Goal: Information Seeking & Learning: Check status

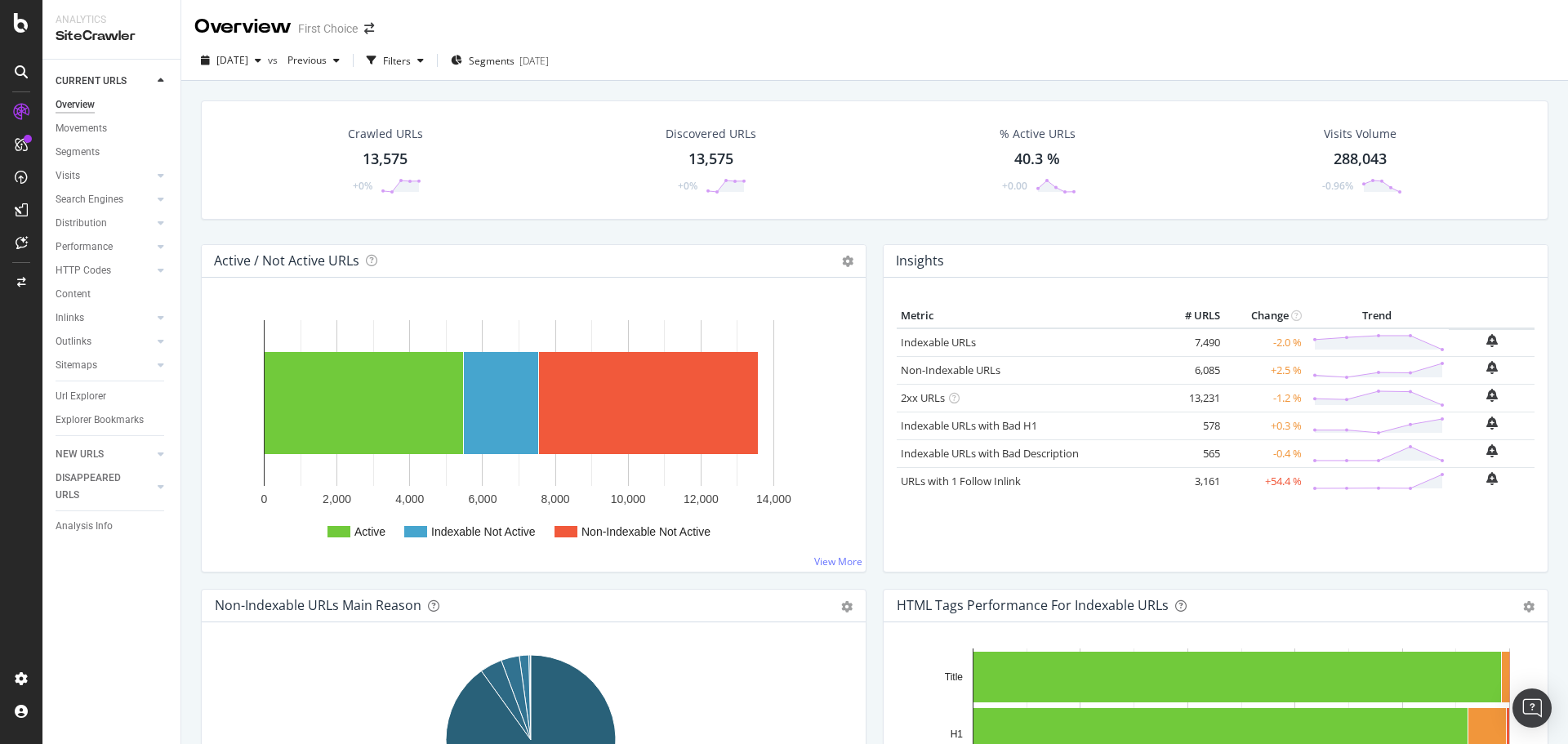
scroll to position [735, 0]
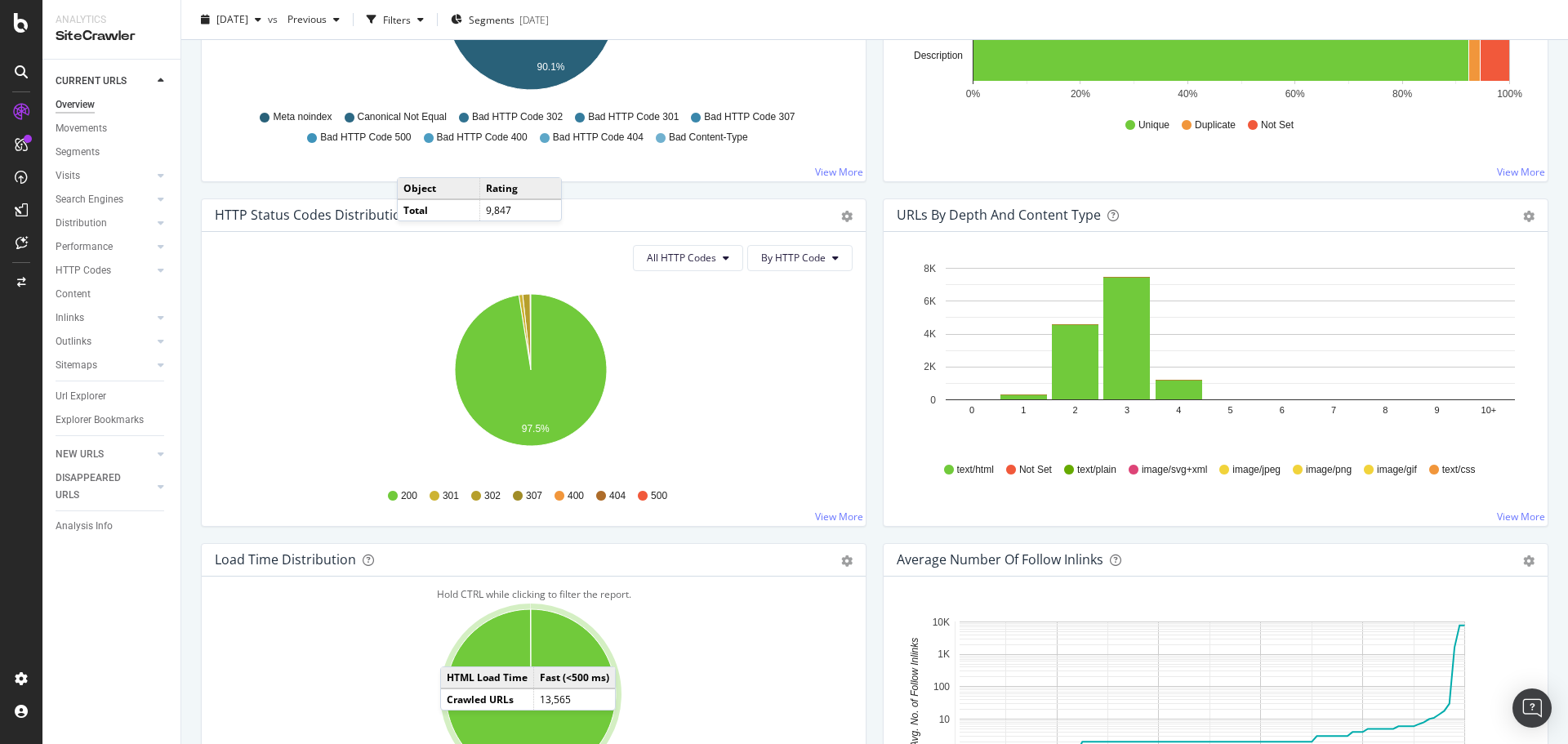
click at [349, 462] on icon "97.5%" at bounding box center [530, 378] width 632 height 190
click at [711, 269] on button "All HTTP Codes" at bounding box center [688, 258] width 110 height 27
click at [703, 378] on span "3xx family" at bounding box center [685, 380] width 83 height 15
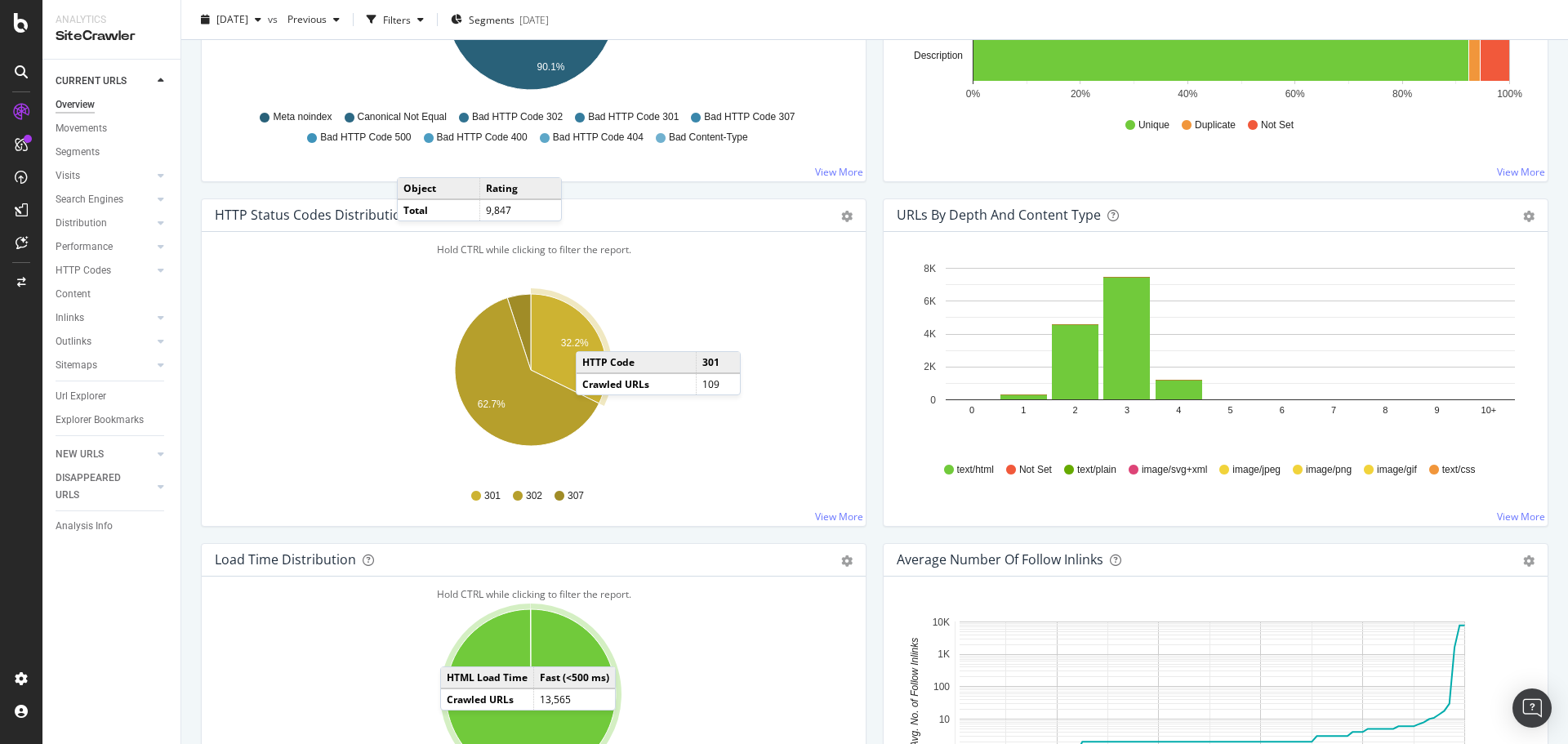
click at [697, 254] on span "3xx family" at bounding box center [693, 258] width 46 height 14
click at [683, 419] on div "4xx family" at bounding box center [707, 411] width 108 height 24
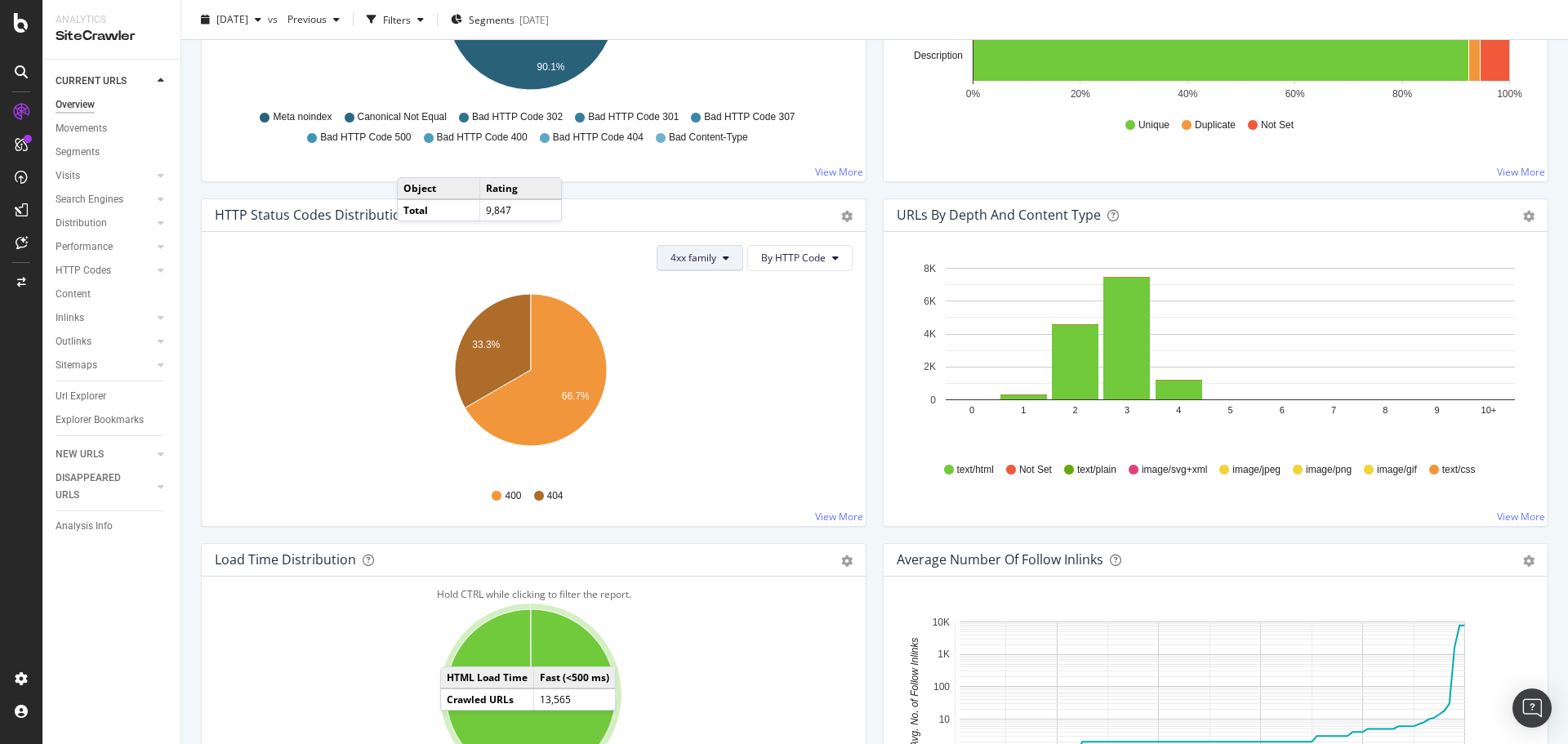
click at [705, 252] on span "4xx family" at bounding box center [693, 258] width 46 height 14
click at [706, 299] on div "All HTTP Codes" at bounding box center [707, 290] width 108 height 24
